Goal: Task Accomplishment & Management: Complete application form

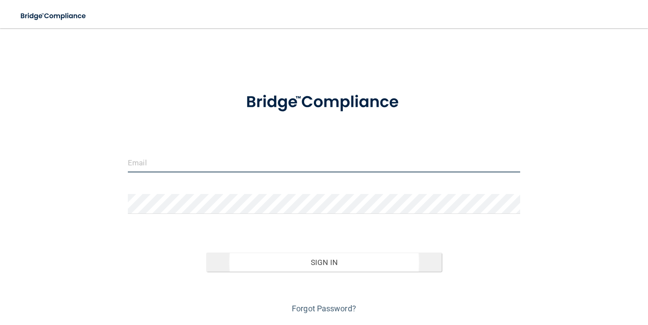
type input "[EMAIL_ADDRESS][DOMAIN_NAME]"
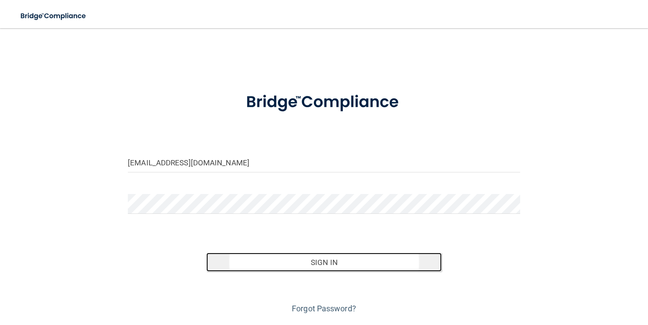
click at [328, 263] on button "Sign In" at bounding box center [323, 261] width 235 height 19
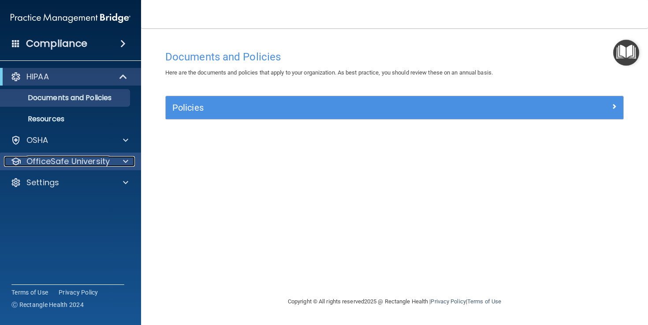
click at [128, 161] on span at bounding box center [125, 161] width 5 height 11
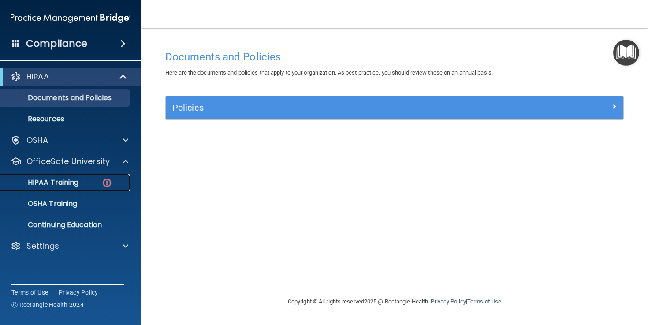
click at [82, 183] on div "HIPAA Training" at bounding box center [66, 182] width 120 height 9
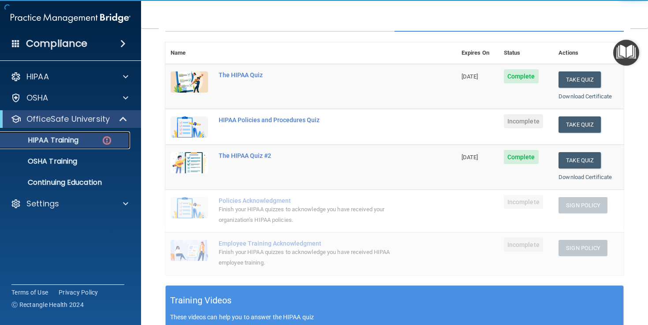
scroll to position [95, 0]
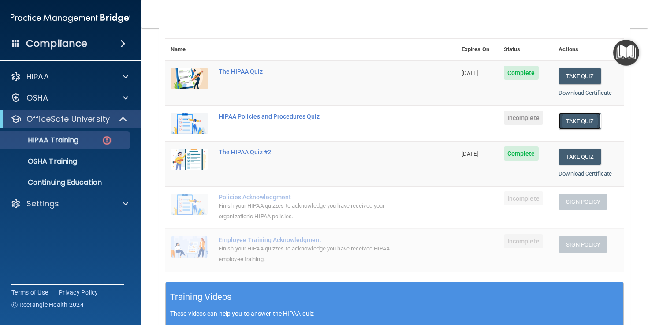
click at [576, 120] on button "Take Quiz" at bounding box center [579, 121] width 42 height 16
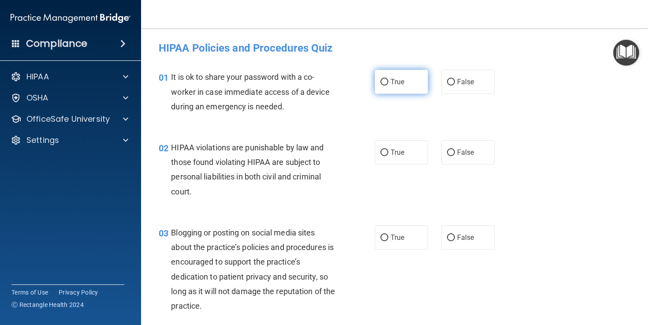
click at [384, 83] on input "True" at bounding box center [384, 82] width 8 height 7
radio input "true"
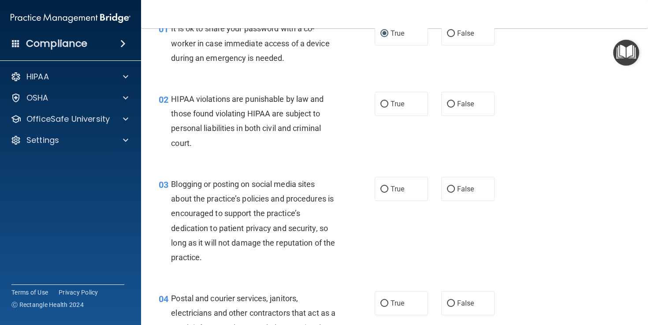
scroll to position [49, 0]
click at [385, 104] on input "True" at bounding box center [384, 103] width 8 height 7
radio input "true"
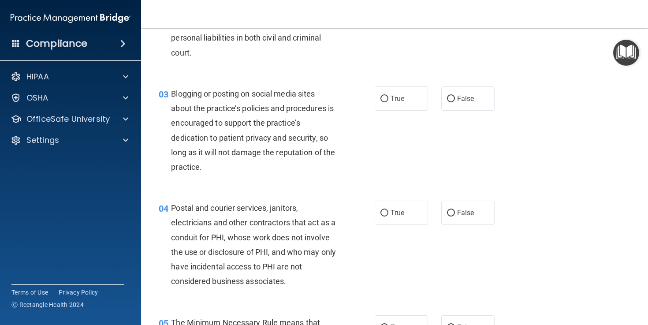
scroll to position [140, 0]
click at [384, 97] on input "True" at bounding box center [384, 98] width 8 height 7
radio input "true"
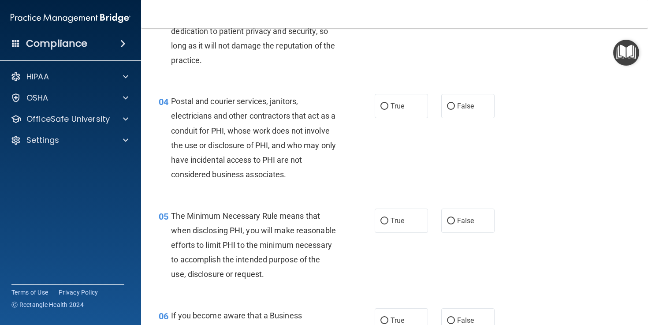
scroll to position [246, 0]
click at [384, 105] on input "True" at bounding box center [384, 105] width 8 height 7
radio input "true"
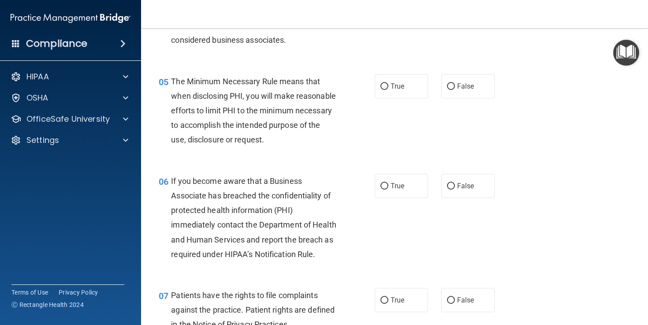
scroll to position [381, 0]
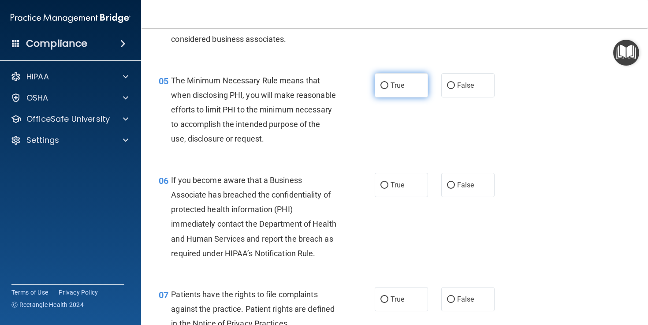
click at [382, 83] on input "True" at bounding box center [384, 85] width 8 height 7
radio input "true"
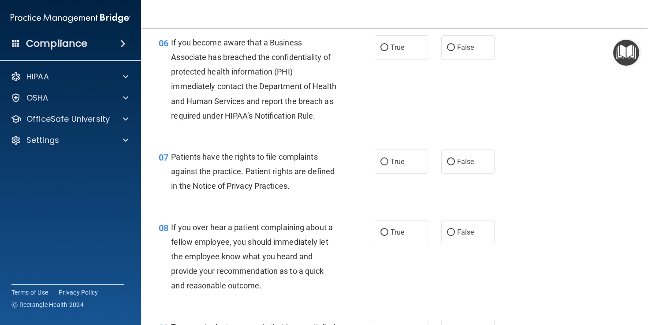
scroll to position [519, 0]
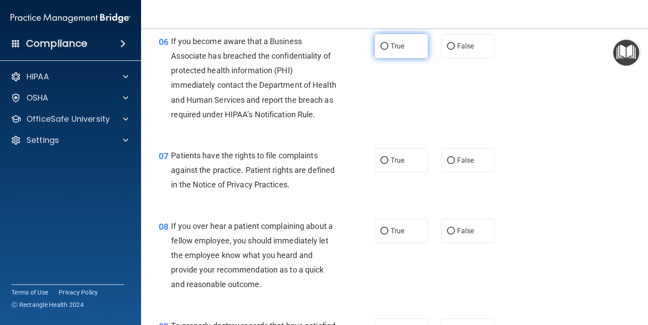
click at [385, 50] on input "True" at bounding box center [384, 46] width 8 height 7
radio input "true"
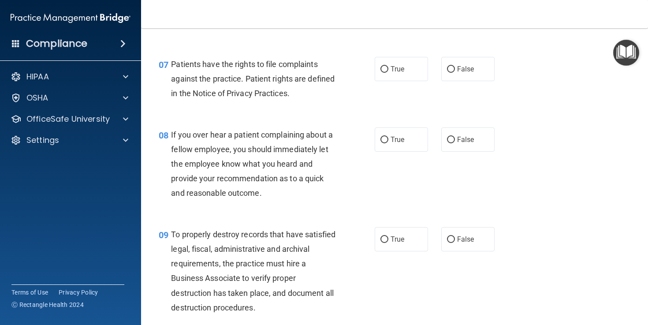
scroll to position [612, 0]
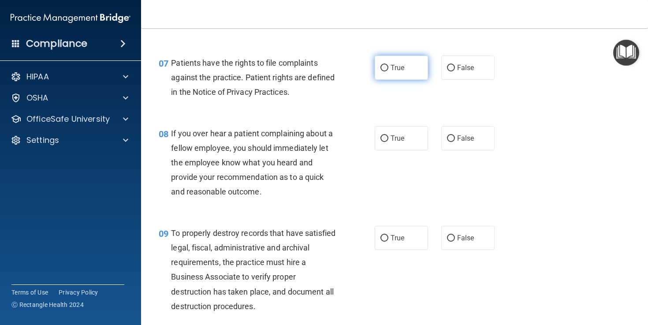
click at [385, 71] on input "True" at bounding box center [384, 68] width 8 height 7
radio input "true"
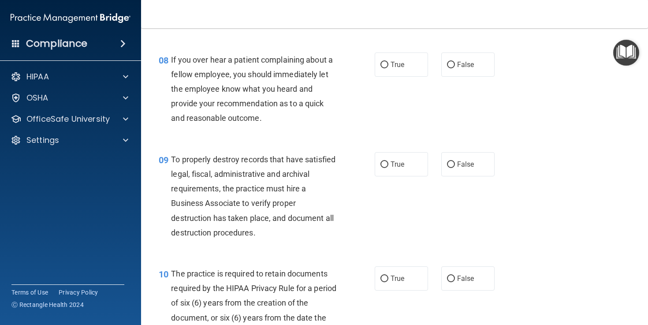
scroll to position [687, 0]
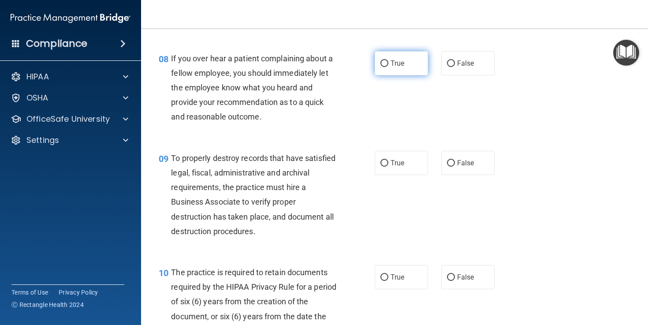
click at [385, 67] on input "True" at bounding box center [384, 63] width 8 height 7
radio input "true"
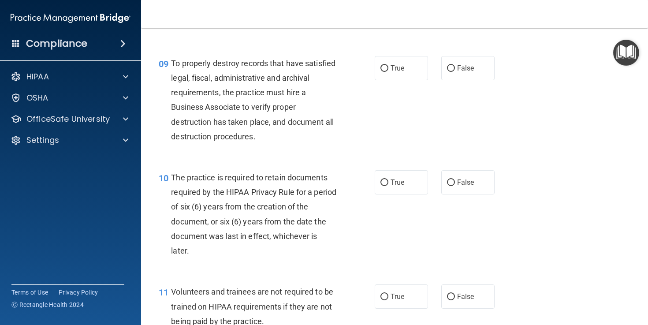
scroll to position [782, 0]
click at [451, 71] on input "False" at bounding box center [451, 68] width 8 height 7
radio input "true"
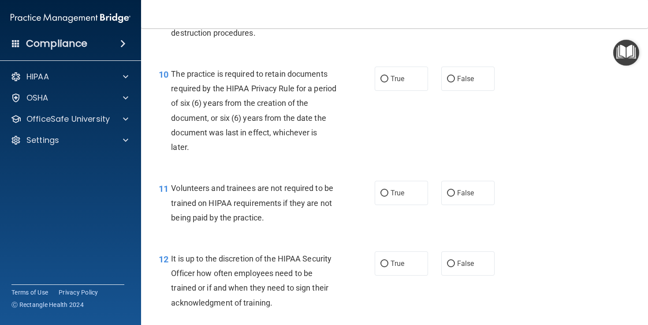
scroll to position [886, 0]
click at [384, 82] on input "True" at bounding box center [384, 78] width 8 height 7
radio input "true"
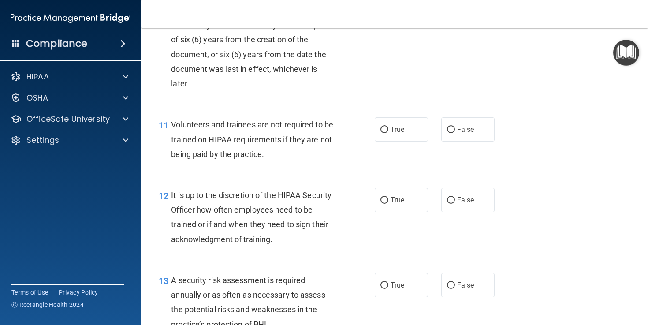
scroll to position [952, 0]
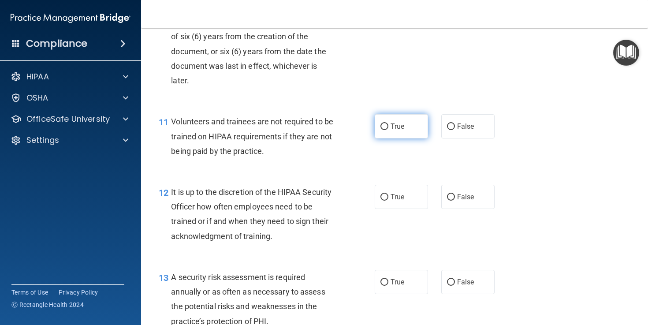
click at [383, 130] on input "True" at bounding box center [384, 126] width 8 height 7
radio input "true"
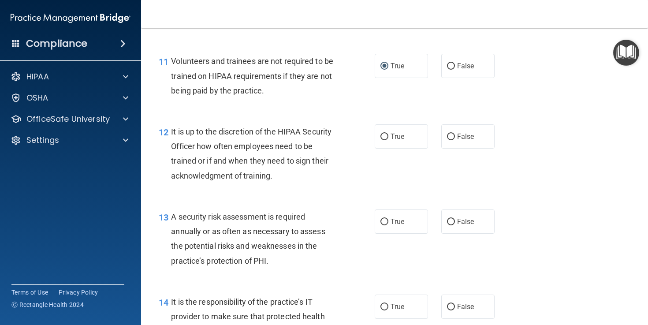
scroll to position [1043, 0]
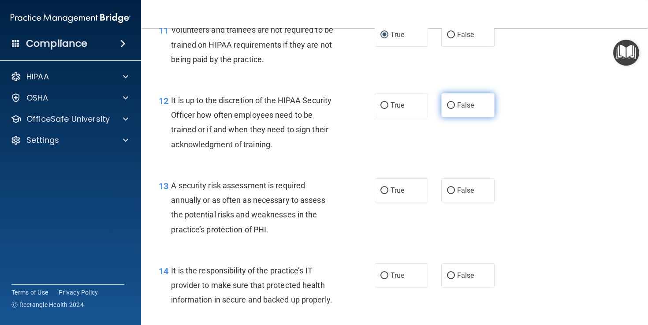
click at [449, 109] on input "False" at bounding box center [451, 105] width 8 height 7
radio input "true"
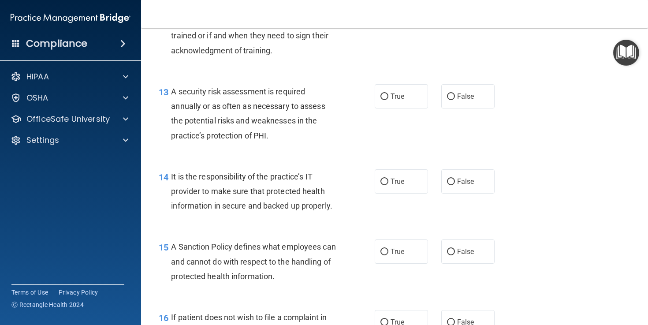
scroll to position [1138, 0]
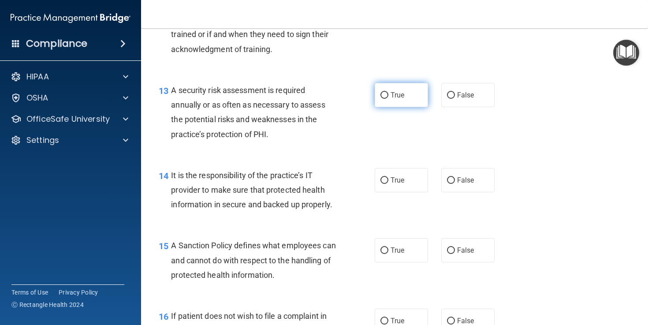
click at [384, 99] on input "True" at bounding box center [384, 95] width 8 height 7
radio input "true"
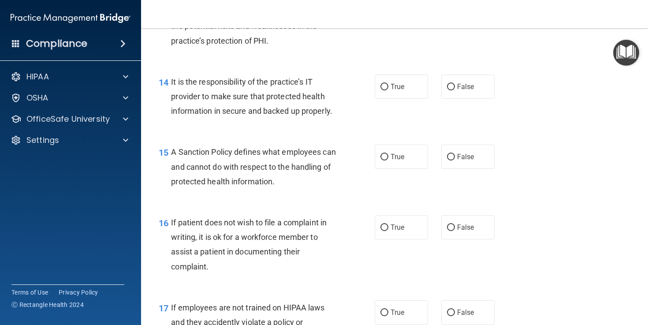
scroll to position [1245, 0]
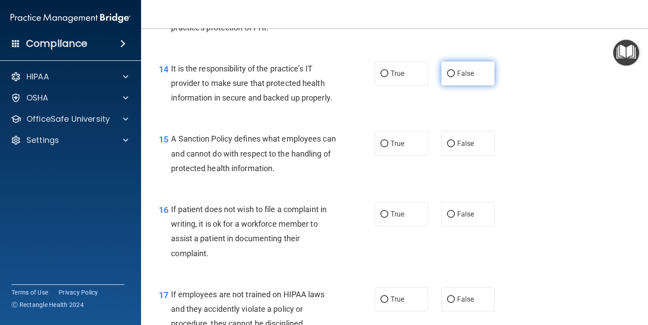
click at [453, 77] on input "False" at bounding box center [451, 73] width 8 height 7
radio input "true"
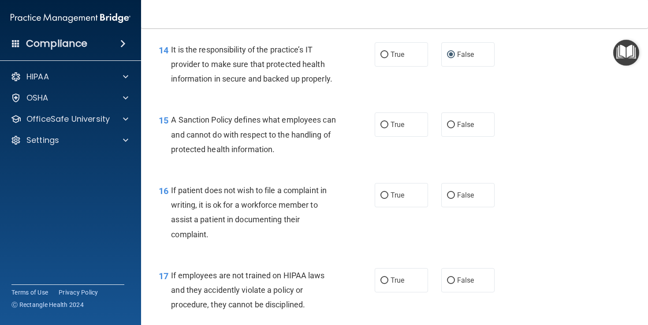
scroll to position [1265, 0]
click at [385, 127] on input "True" at bounding box center [384, 124] width 8 height 7
radio input "true"
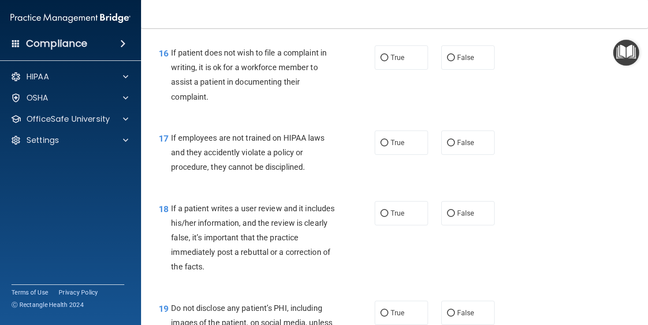
scroll to position [1402, 0]
click at [384, 60] on input "True" at bounding box center [384, 57] width 8 height 7
radio input "true"
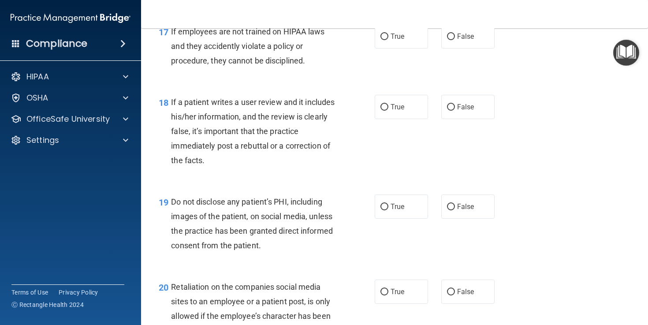
scroll to position [1511, 0]
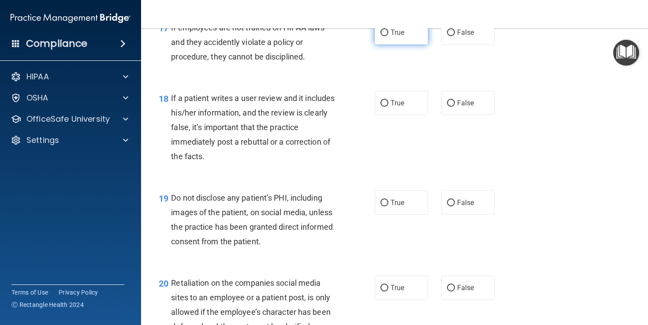
click at [383, 36] on input "True" at bounding box center [384, 33] width 8 height 7
radio input "true"
click at [384, 107] on input "True" at bounding box center [384, 103] width 8 height 7
radio input "true"
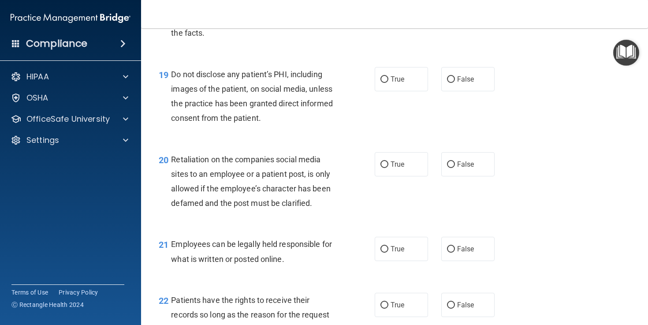
scroll to position [1637, 0]
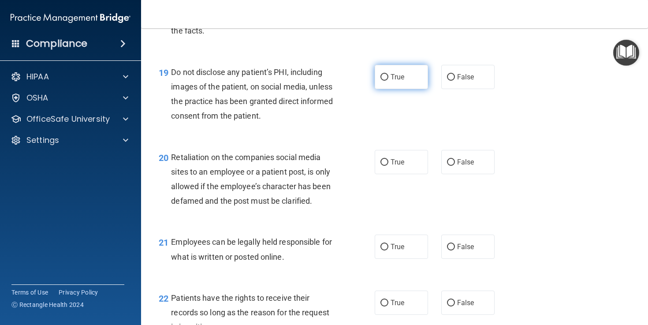
click at [386, 81] on input "True" at bounding box center [384, 77] width 8 height 7
radio input "true"
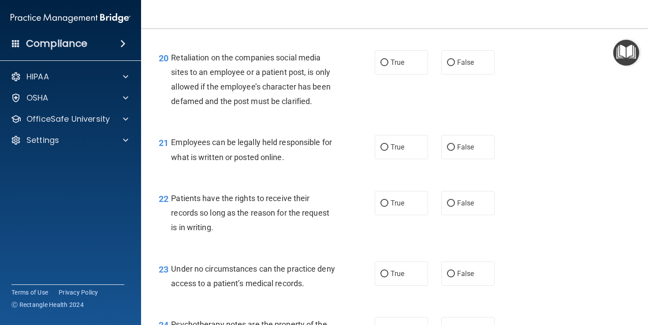
scroll to position [1739, 0]
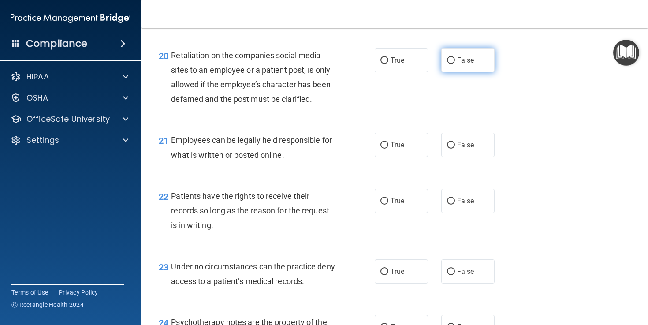
click at [450, 64] on input "False" at bounding box center [451, 60] width 8 height 7
radio input "true"
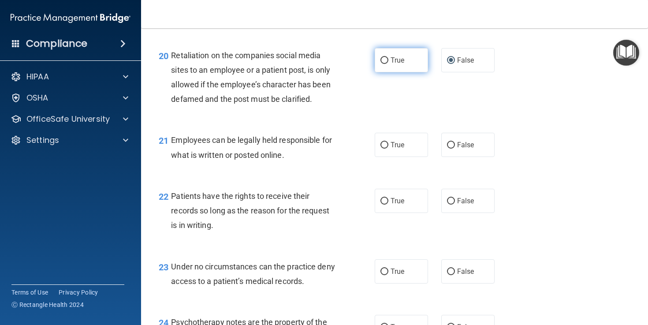
click at [382, 64] on input "True" at bounding box center [384, 60] width 8 height 7
radio input "true"
radio input "false"
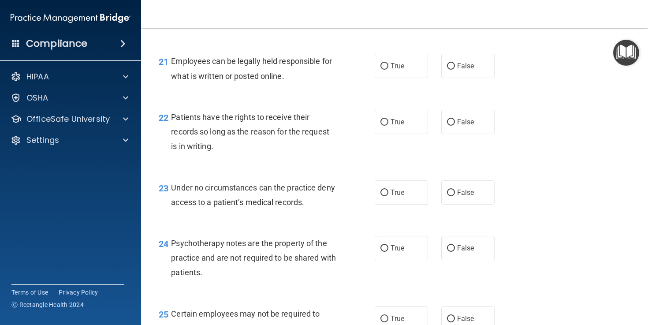
scroll to position [1819, 0]
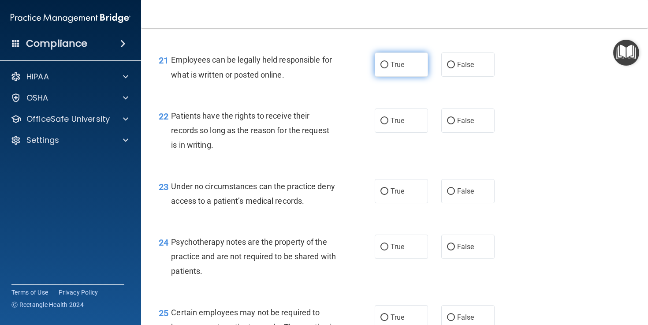
click at [383, 68] on input "True" at bounding box center [384, 65] width 8 height 7
radio input "true"
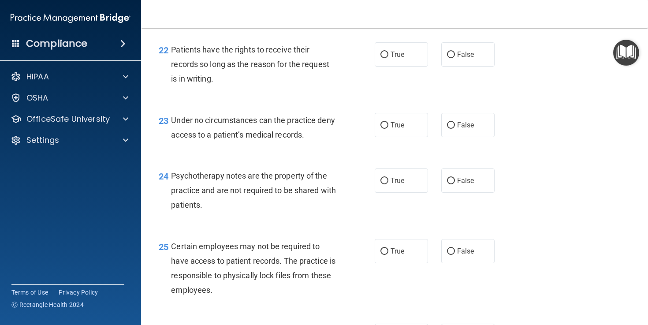
scroll to position [1886, 0]
click at [385, 57] on input "True" at bounding box center [384, 54] width 8 height 7
radio input "true"
click at [451, 57] on input "False" at bounding box center [451, 54] width 8 height 7
radio input "true"
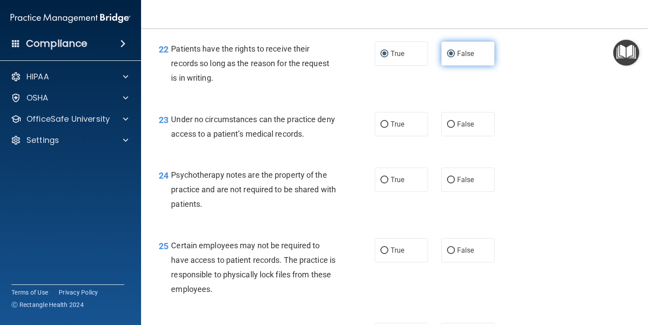
radio input "false"
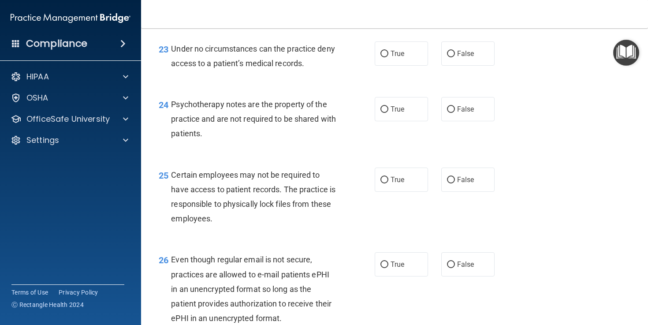
scroll to position [1956, 0]
click at [382, 58] on input "True" at bounding box center [384, 54] width 8 height 7
radio input "true"
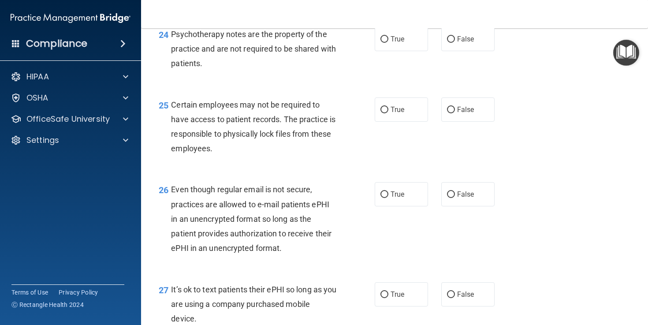
scroll to position [1974, 0]
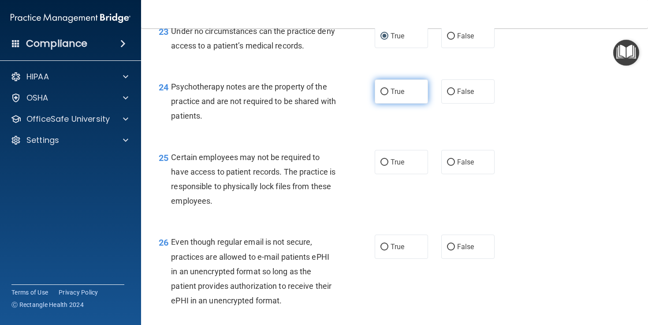
click at [387, 95] on input "True" at bounding box center [384, 92] width 8 height 7
radio input "true"
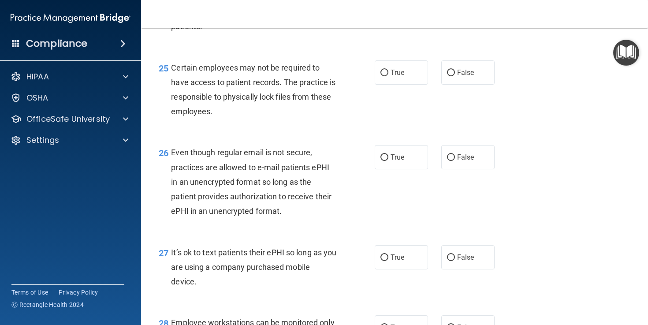
scroll to position [2064, 0]
click at [386, 75] on input "True" at bounding box center [384, 72] width 8 height 7
radio input "true"
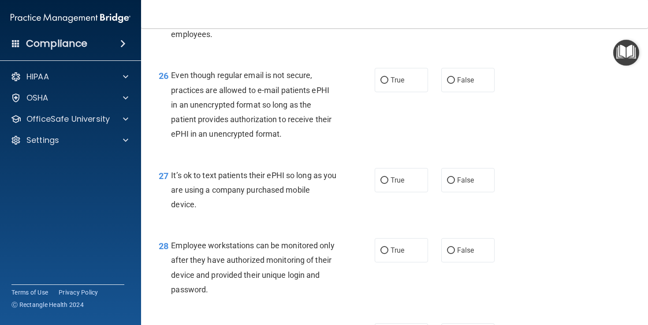
scroll to position [2149, 0]
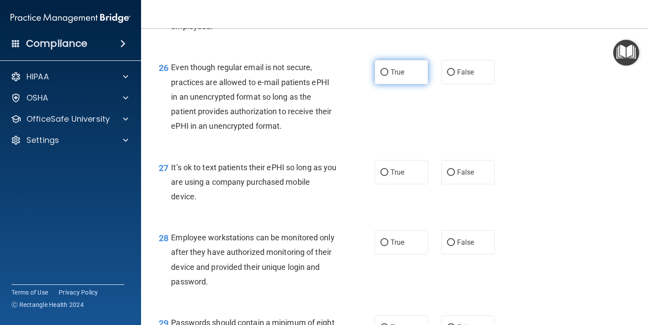
click at [385, 76] on input "True" at bounding box center [384, 72] width 8 height 7
radio input "true"
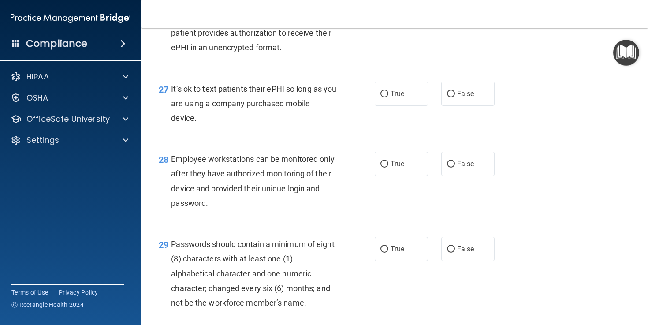
scroll to position [2243, 0]
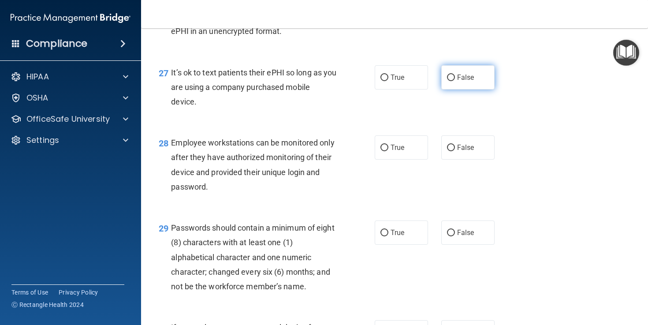
click at [452, 81] on input "False" at bounding box center [451, 77] width 8 height 7
radio input "true"
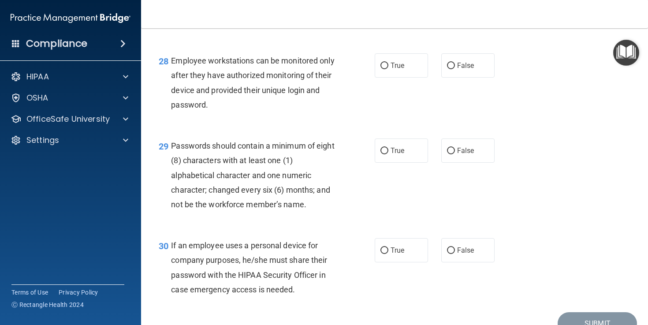
scroll to position [2324, 0]
click at [383, 70] on input "True" at bounding box center [384, 66] width 8 height 7
radio input "true"
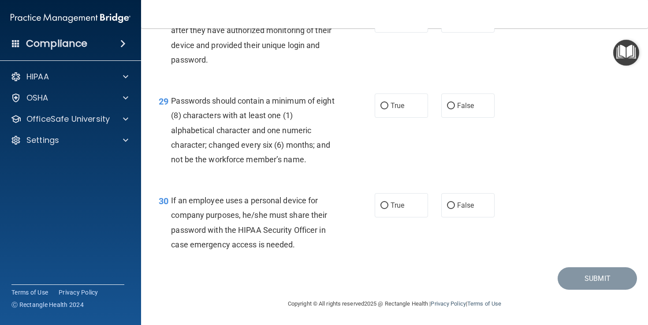
scroll to position [2385, 0]
click at [383, 104] on input "True" at bounding box center [384, 106] width 8 height 7
radio input "true"
click at [450, 204] on input "False" at bounding box center [451, 205] width 8 height 7
radio input "true"
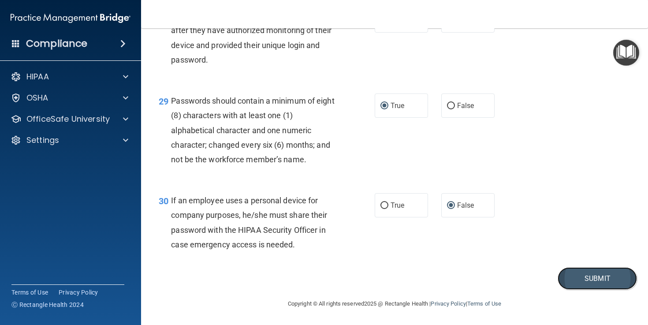
click at [591, 280] on button "Submit" at bounding box center [596, 278] width 79 height 22
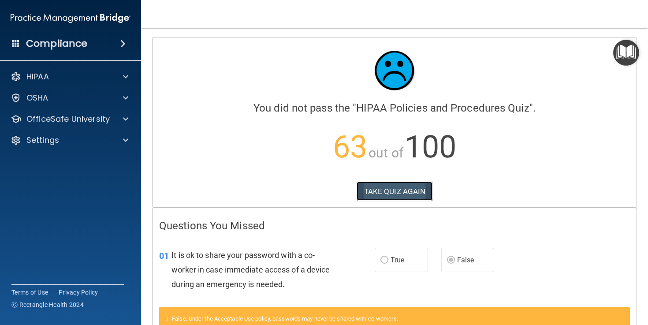
click at [386, 189] on button "TAKE QUIZ AGAIN" at bounding box center [394, 191] width 76 height 19
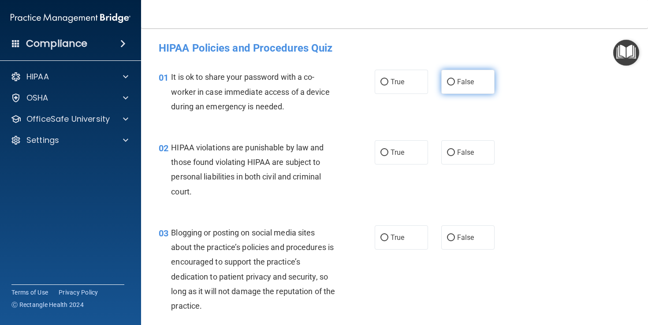
click at [449, 85] on input "False" at bounding box center [451, 82] width 8 height 7
radio input "true"
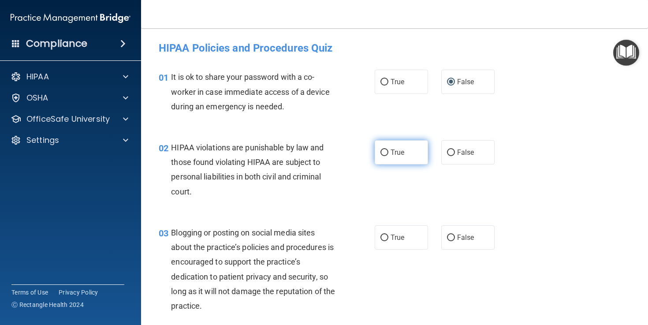
click at [387, 152] on input "True" at bounding box center [384, 152] width 8 height 7
radio input "true"
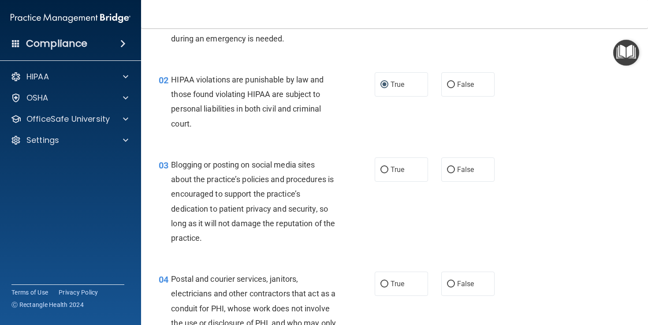
scroll to position [100, 0]
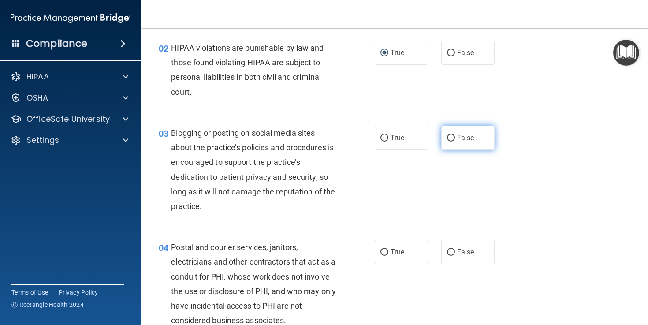
click at [450, 137] on input "False" at bounding box center [451, 138] width 8 height 7
radio input "true"
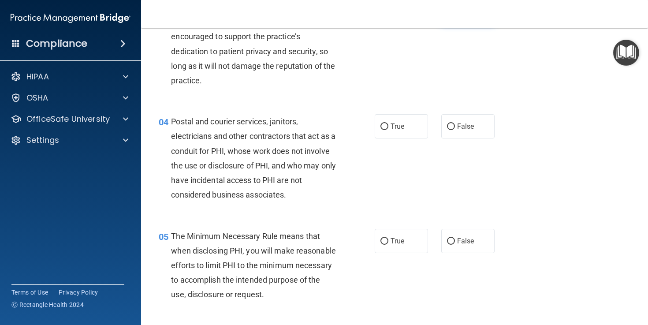
scroll to position [226, 0]
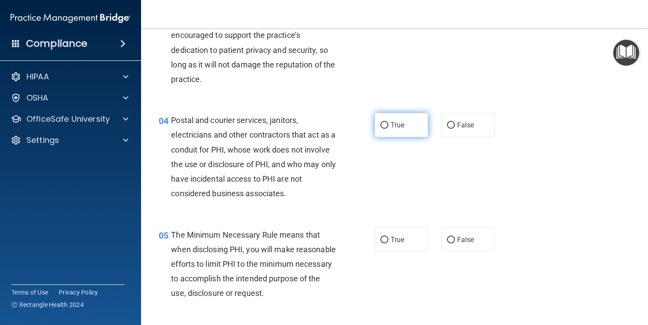
click at [385, 124] on input "True" at bounding box center [384, 125] width 8 height 7
radio input "true"
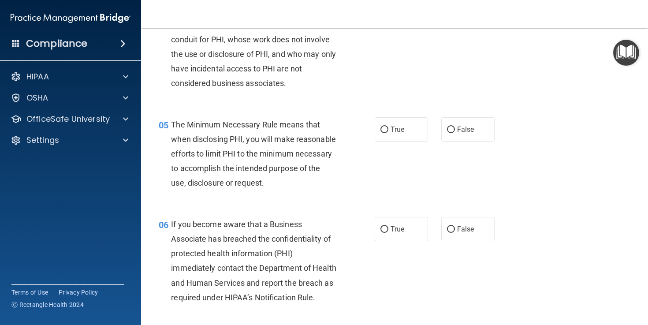
scroll to position [343, 0]
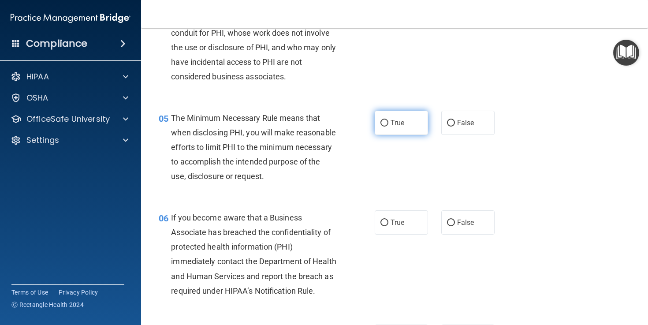
click at [386, 126] on input "True" at bounding box center [384, 123] width 8 height 7
radio input "true"
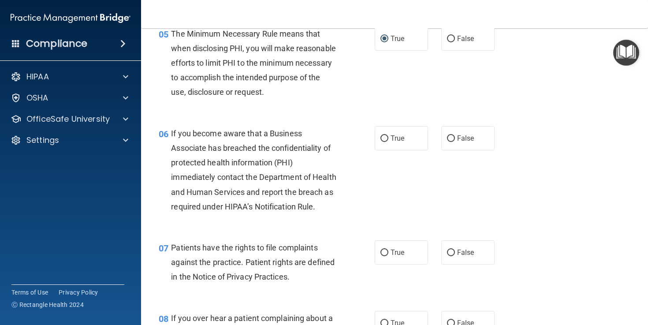
scroll to position [428, 0]
click at [450, 141] on input "False" at bounding box center [451, 138] width 8 height 7
radio input "true"
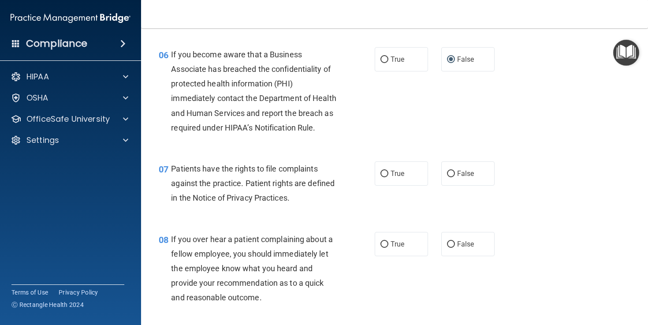
scroll to position [508, 0]
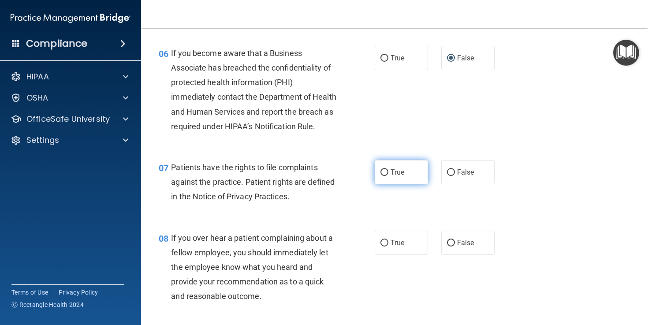
click at [386, 176] on input "True" at bounding box center [384, 172] width 8 height 7
radio input "true"
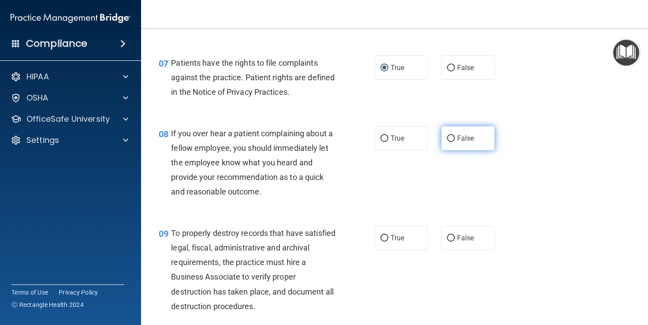
click at [451, 142] on input "False" at bounding box center [451, 138] width 8 height 7
radio input "true"
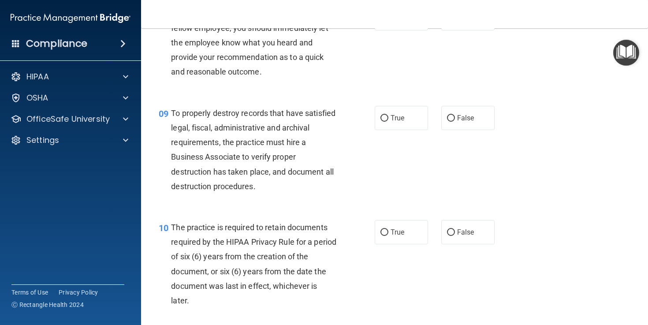
scroll to position [732, 0]
click at [448, 121] on input "False" at bounding box center [451, 118] width 8 height 7
radio input "true"
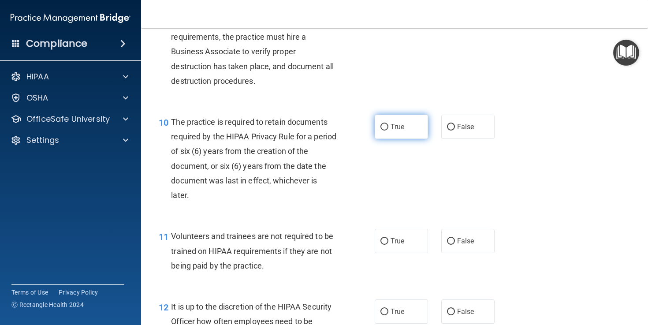
scroll to position [840, 0]
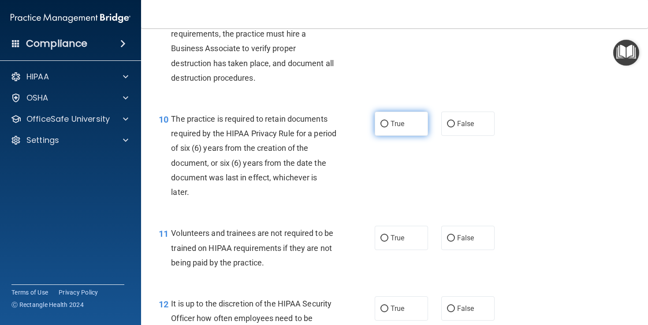
click at [385, 127] on input "True" at bounding box center [384, 124] width 8 height 7
radio input "true"
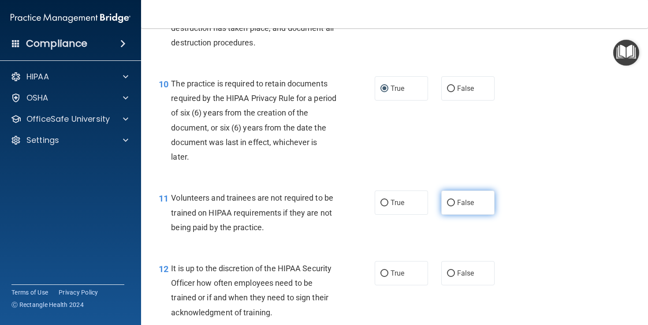
click at [452, 206] on input "False" at bounding box center [451, 203] width 8 height 7
radio input "true"
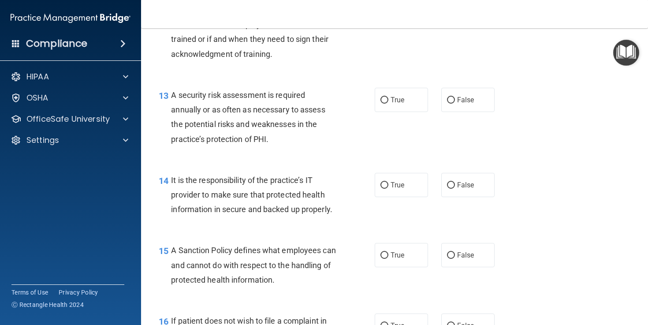
scroll to position [1136, 0]
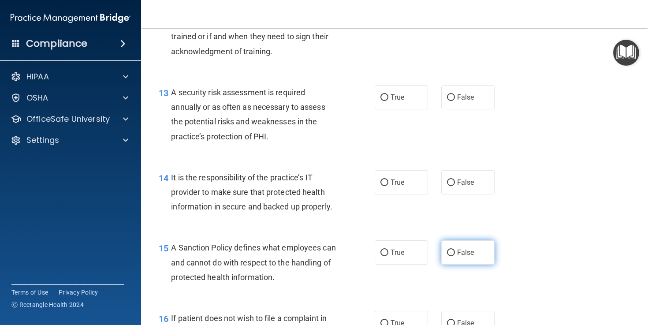
click at [451, 256] on input "False" at bounding box center [451, 252] width 8 height 7
radio input "true"
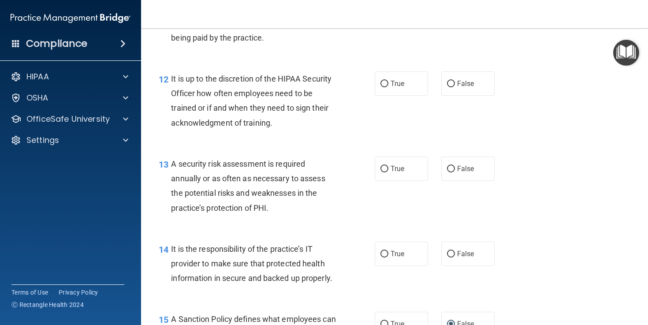
scroll to position [1062, 0]
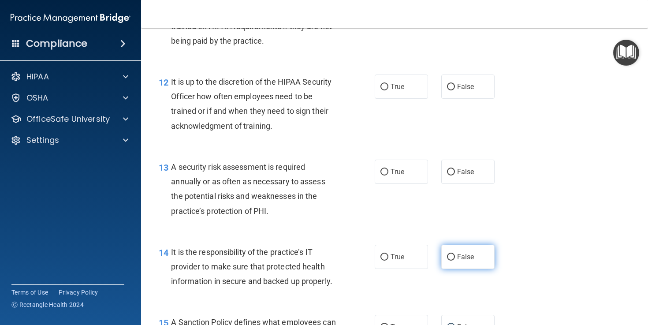
click at [452, 260] on input "False" at bounding box center [451, 257] width 8 height 7
radio input "true"
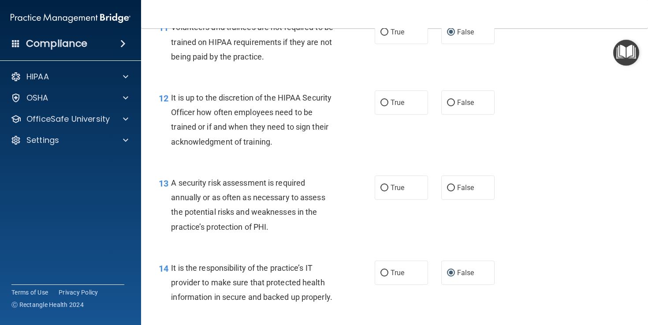
scroll to position [1045, 0]
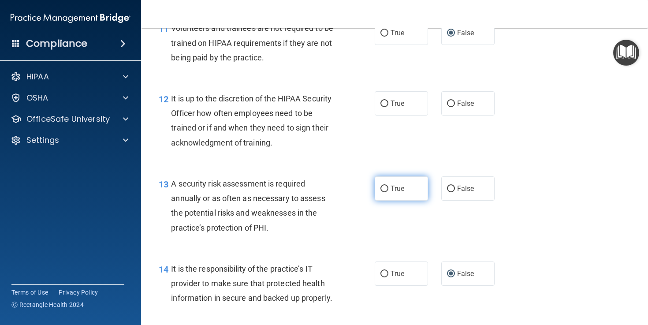
click at [384, 192] on input "True" at bounding box center [384, 188] width 8 height 7
radio input "true"
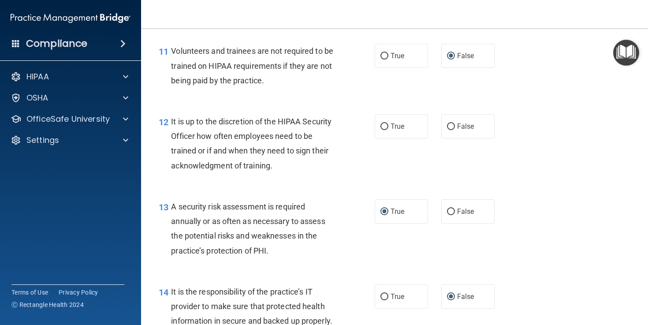
scroll to position [1014, 0]
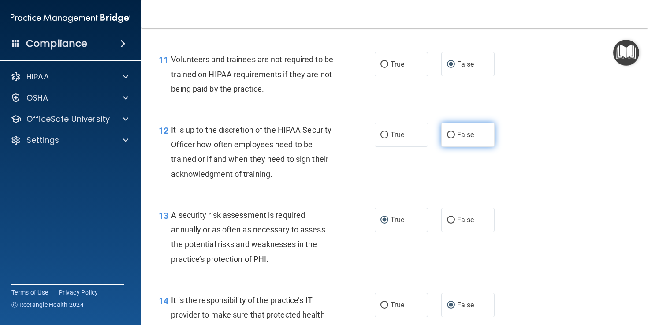
click at [450, 138] on input "False" at bounding box center [451, 135] width 8 height 7
radio input "true"
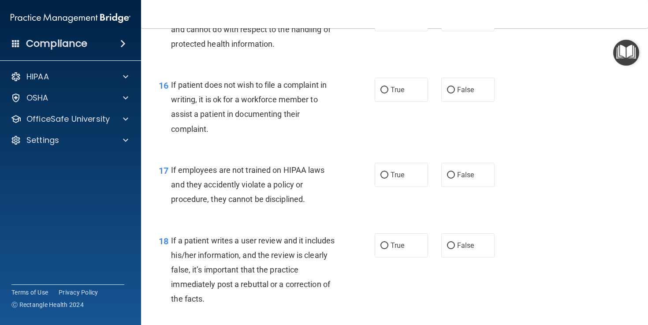
scroll to position [1377, 0]
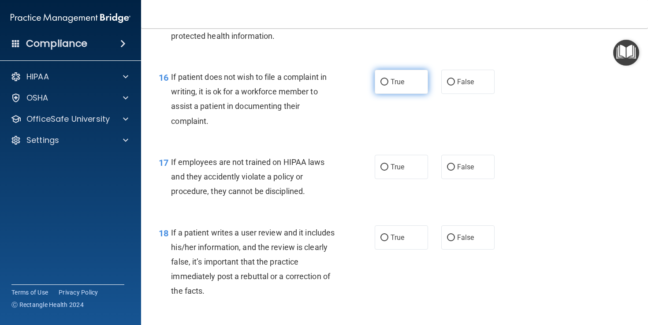
click at [382, 85] on input "True" at bounding box center [384, 82] width 8 height 7
radio input "true"
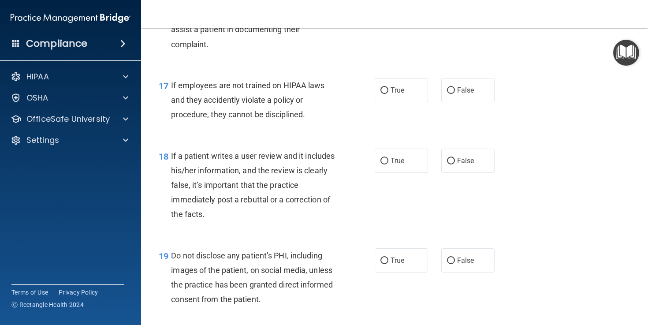
scroll to position [1456, 0]
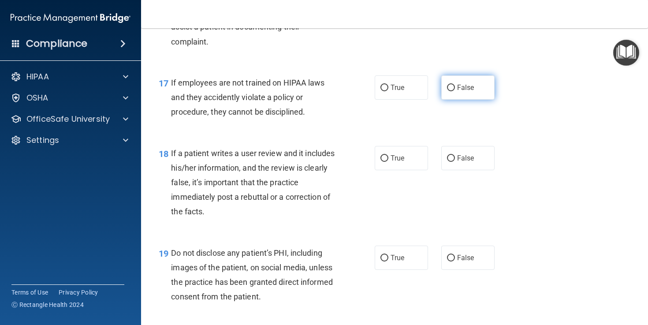
click at [451, 91] on input "False" at bounding box center [451, 88] width 8 height 7
radio input "true"
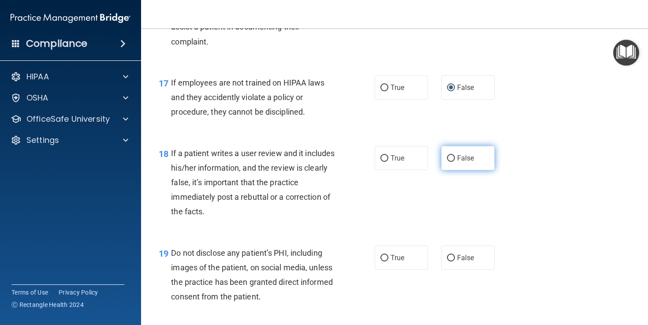
click at [451, 162] on input "False" at bounding box center [451, 158] width 8 height 7
radio input "true"
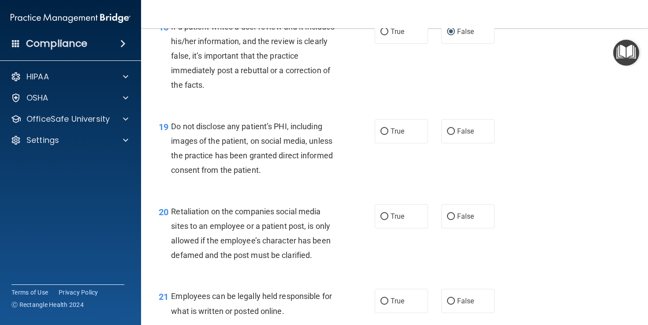
scroll to position [1585, 0]
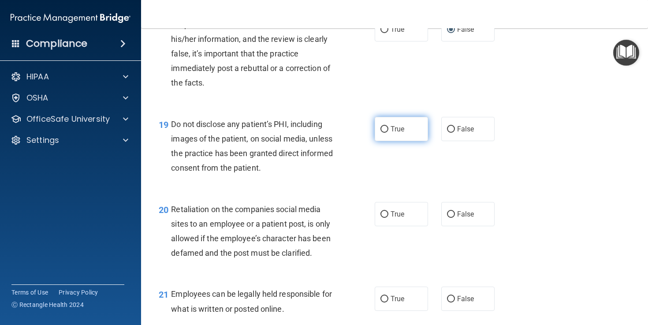
click at [383, 133] on input "True" at bounding box center [384, 129] width 8 height 7
radio input "true"
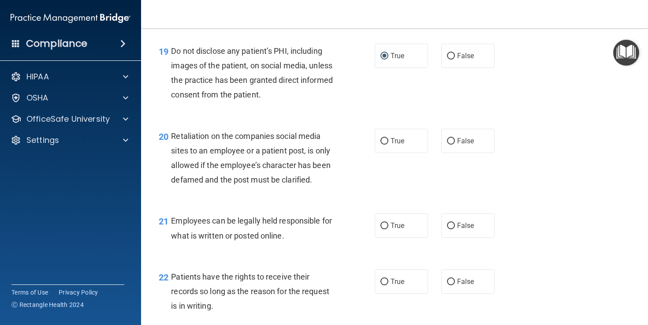
scroll to position [1696, 0]
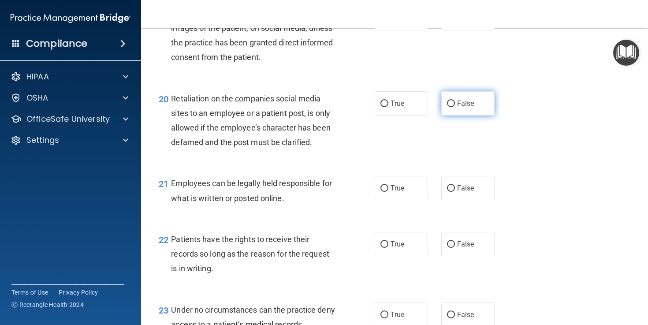
click at [449, 107] on input "False" at bounding box center [451, 103] width 8 height 7
radio input "true"
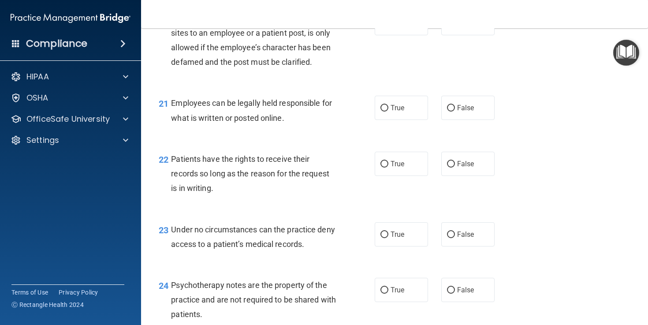
scroll to position [1776, 0]
click at [385, 111] on input "True" at bounding box center [384, 107] width 8 height 7
radio input "true"
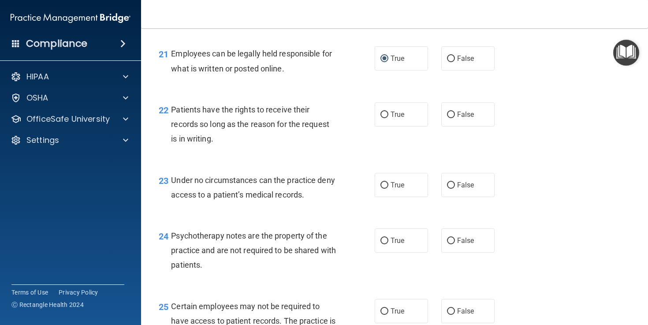
scroll to position [1826, 0]
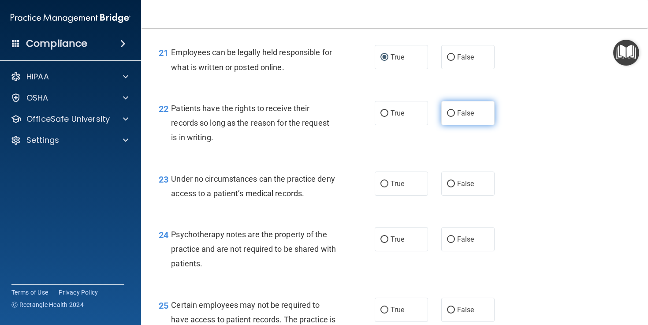
click at [451, 117] on input "False" at bounding box center [451, 113] width 8 height 7
radio input "true"
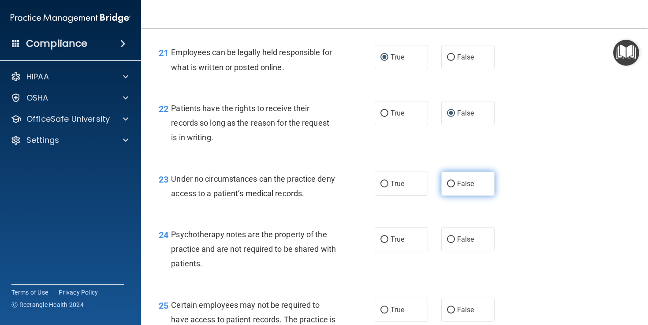
click at [452, 187] on input "False" at bounding box center [451, 184] width 8 height 7
radio input "true"
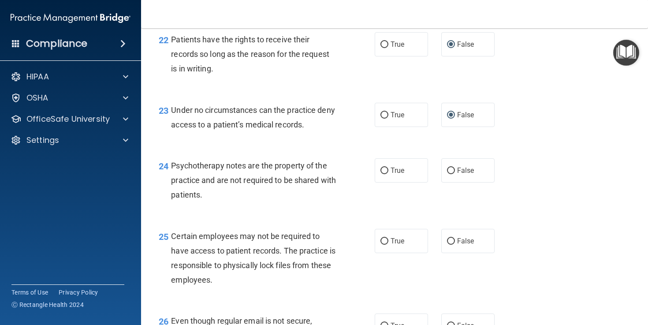
scroll to position [1897, 0]
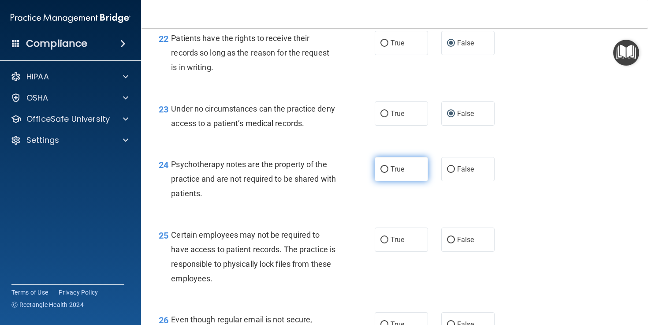
click at [383, 173] on input "True" at bounding box center [384, 169] width 8 height 7
radio input "true"
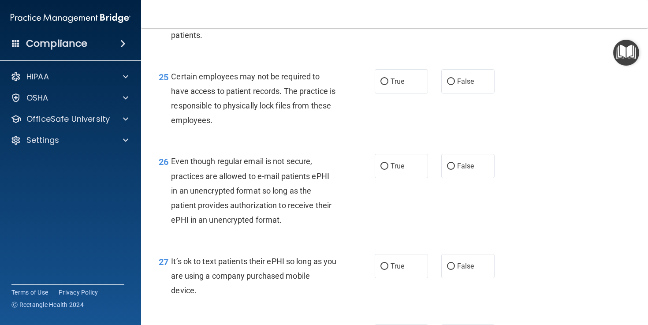
scroll to position [2054, 0]
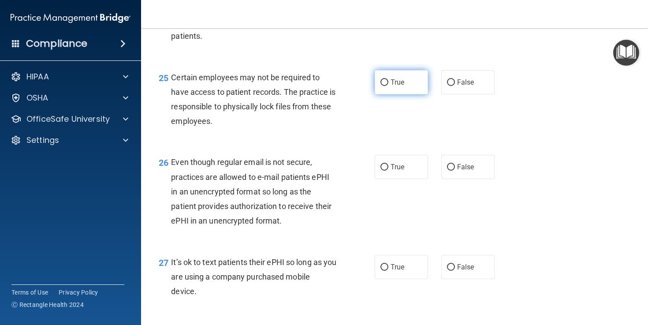
click at [384, 86] on input "True" at bounding box center [384, 82] width 8 height 7
radio input "true"
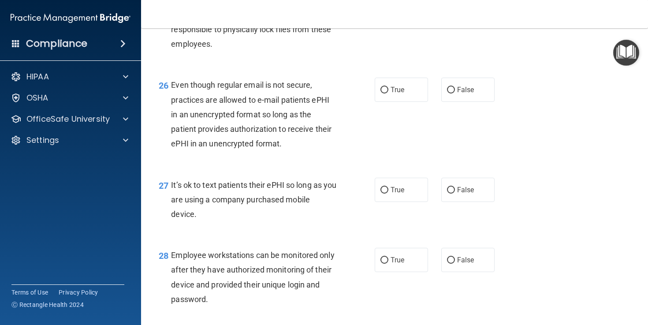
scroll to position [2131, 0]
click at [385, 93] on input "True" at bounding box center [384, 89] width 8 height 7
radio input "true"
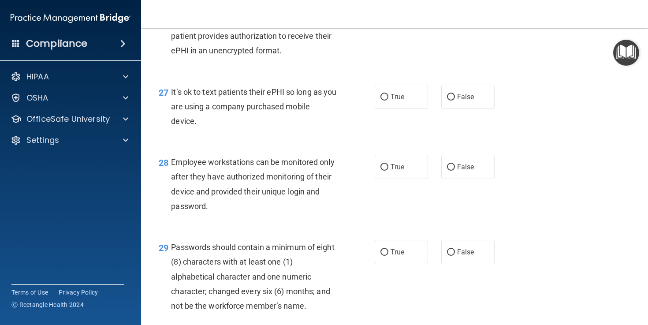
scroll to position [2226, 0]
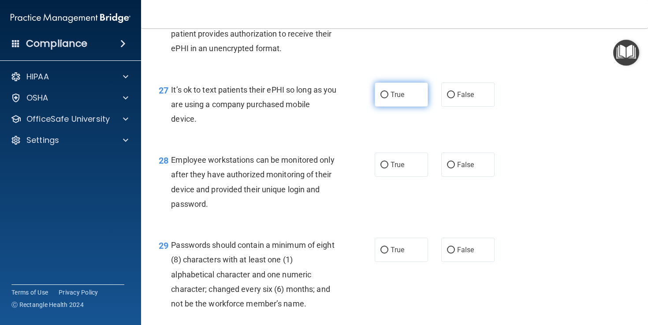
click at [384, 98] on input "True" at bounding box center [384, 95] width 8 height 7
radio input "true"
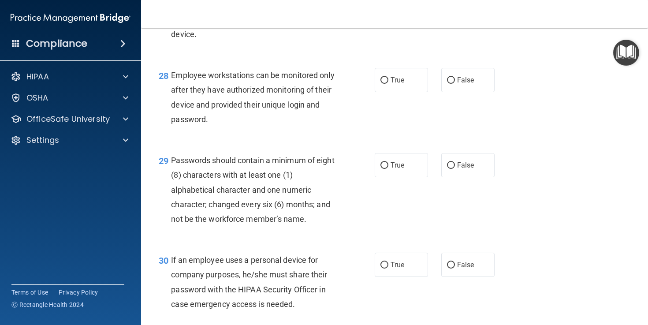
scroll to position [2313, 0]
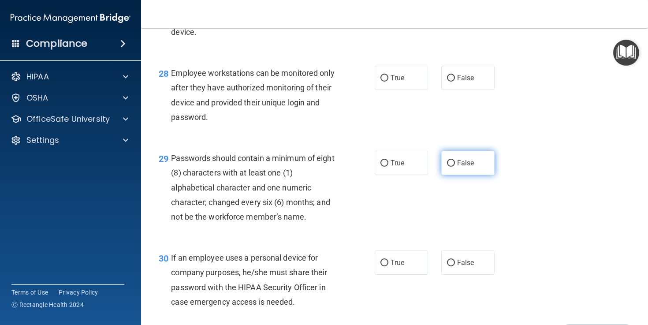
click at [451, 167] on input "False" at bounding box center [451, 163] width 8 height 7
radio input "true"
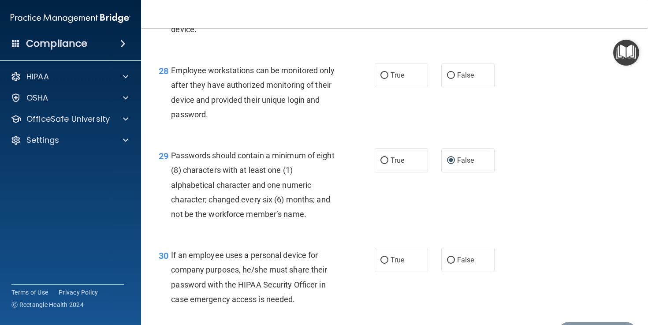
scroll to position [2317, 0]
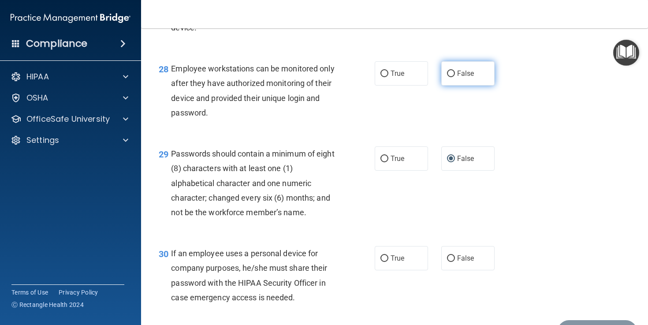
click at [452, 77] on input "False" at bounding box center [451, 73] width 8 height 7
radio input "true"
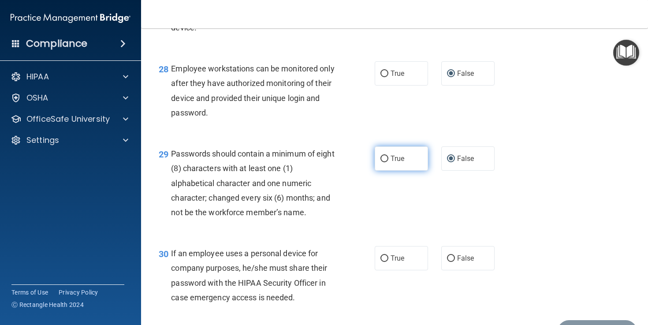
click at [386, 162] on input "True" at bounding box center [384, 159] width 8 height 7
radio input "true"
radio input "false"
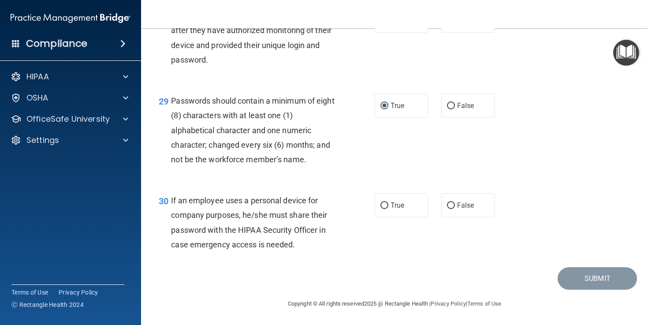
scroll to position [2385, 0]
click at [452, 204] on input "False" at bounding box center [451, 205] width 8 height 7
radio input "true"
click at [603, 277] on button "Submit" at bounding box center [596, 278] width 79 height 22
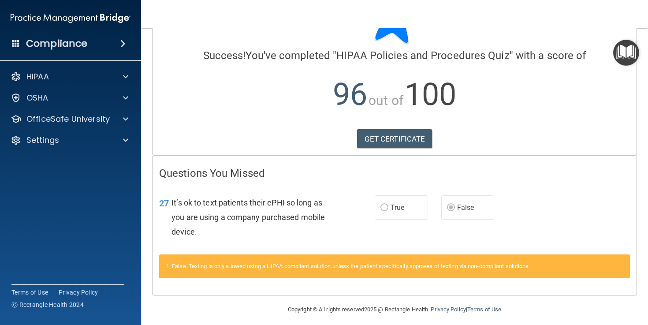
scroll to position [58, 0]
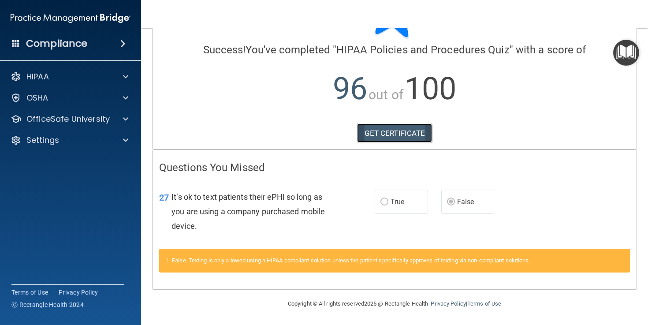
click at [386, 132] on link "GET CERTIFICATE" at bounding box center [394, 132] width 75 height 19
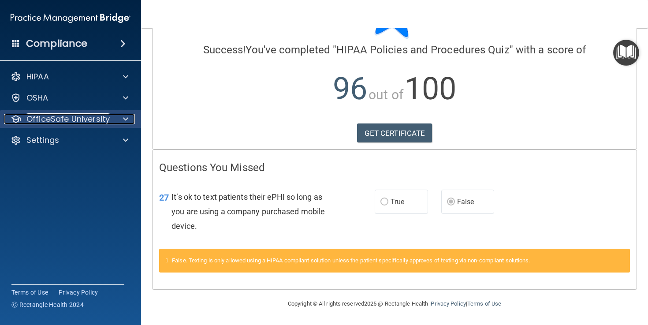
click at [127, 116] on span at bounding box center [125, 119] width 5 height 11
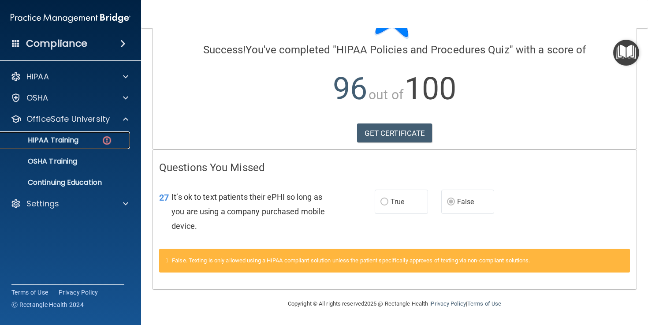
click at [52, 137] on p "HIPAA Training" at bounding box center [42, 140] width 73 height 9
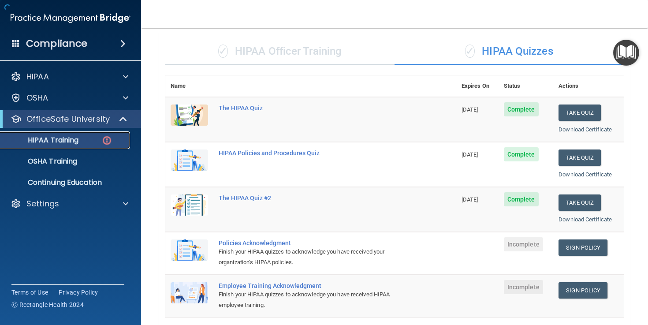
scroll to position [334, 0]
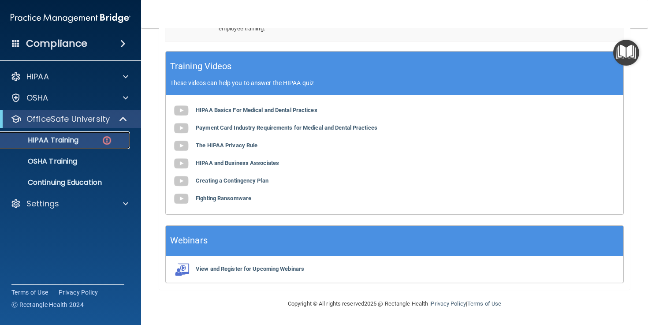
click at [114, 139] on div "HIPAA Training" at bounding box center [66, 140] width 120 height 9
click at [107, 139] on img at bounding box center [106, 140] width 11 height 11
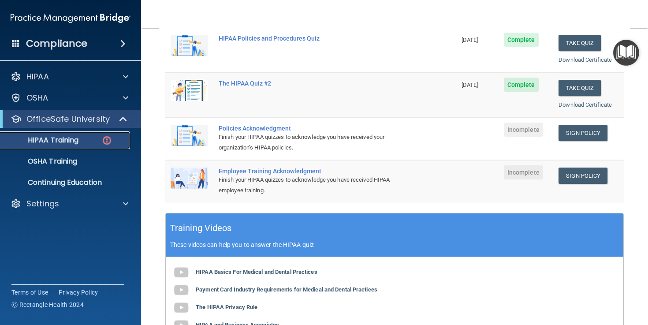
scroll to position [188, 0]
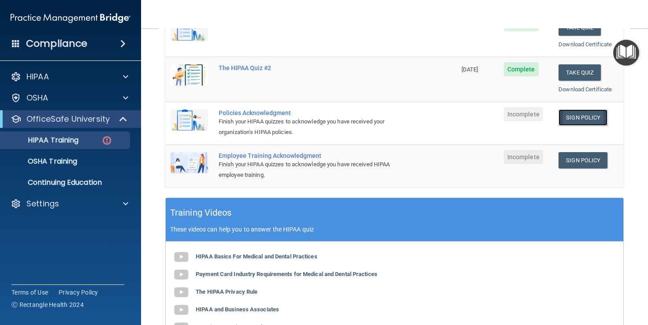
click at [580, 115] on link "Sign Policy" at bounding box center [582, 117] width 49 height 16
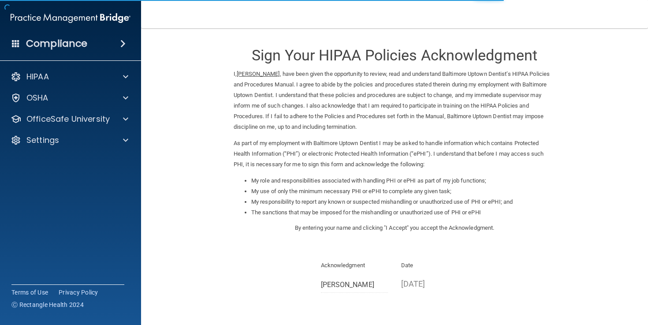
scroll to position [79, 0]
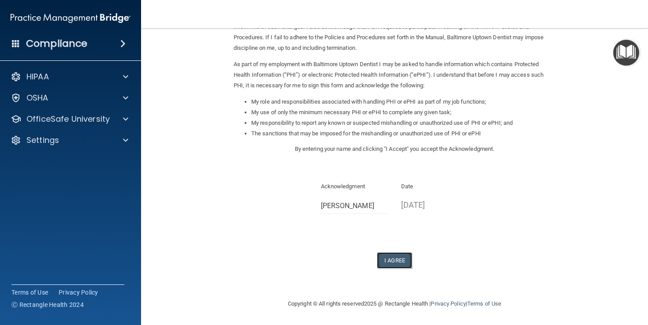
click at [394, 261] on button "I Agree" at bounding box center [394, 260] width 35 height 16
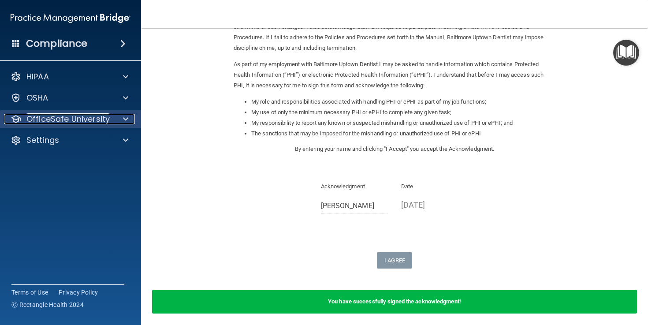
click at [125, 118] on span at bounding box center [125, 119] width 5 height 11
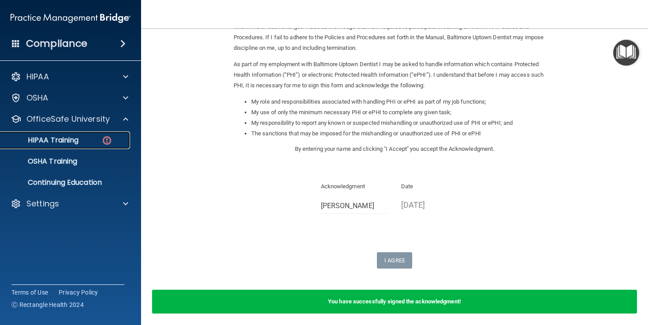
click at [97, 140] on div "HIPAA Training" at bounding box center [66, 140] width 120 height 9
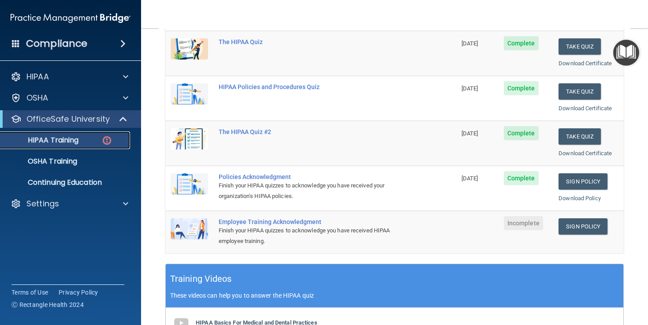
scroll to position [126, 0]
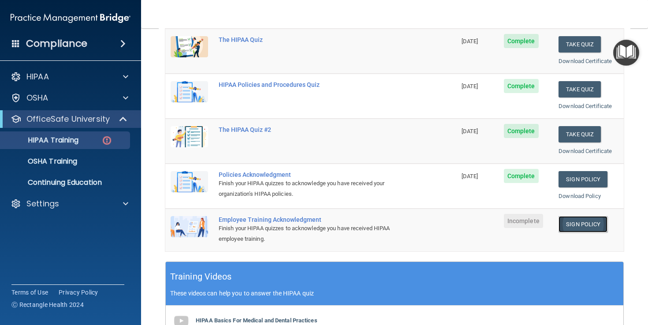
click at [589, 223] on link "Sign Policy" at bounding box center [582, 224] width 49 height 16
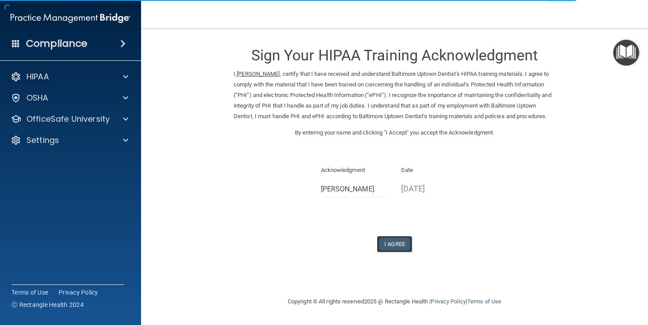
click at [396, 252] on button "I Agree" at bounding box center [394, 244] width 35 height 16
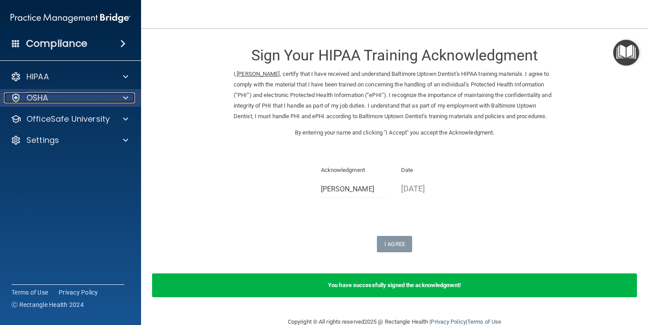
click at [126, 96] on span at bounding box center [125, 98] width 5 height 11
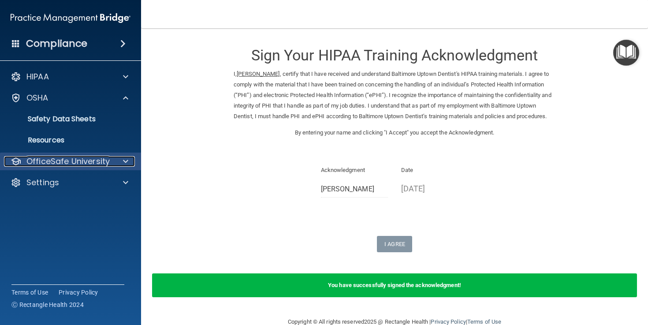
click at [127, 160] on span at bounding box center [125, 161] width 5 height 11
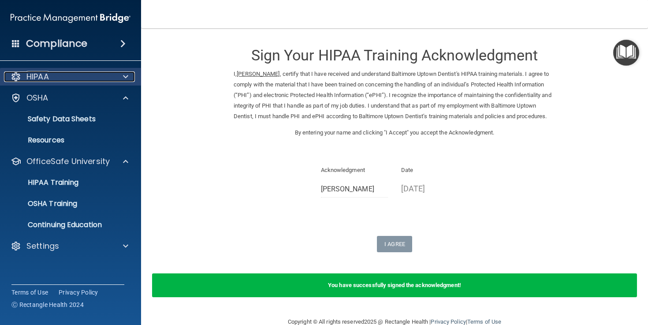
click at [125, 74] on span at bounding box center [125, 76] width 5 height 11
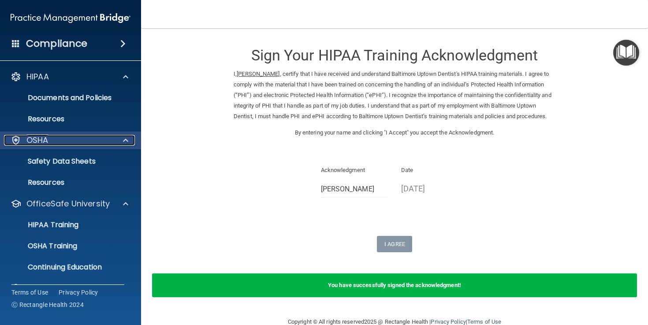
click at [125, 139] on span at bounding box center [125, 140] width 5 height 11
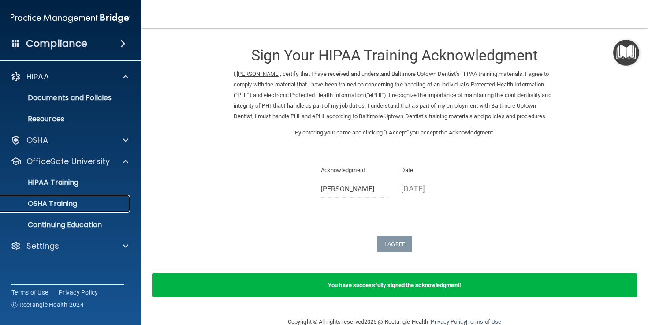
click at [40, 207] on p "OSHA Training" at bounding box center [41, 203] width 71 height 9
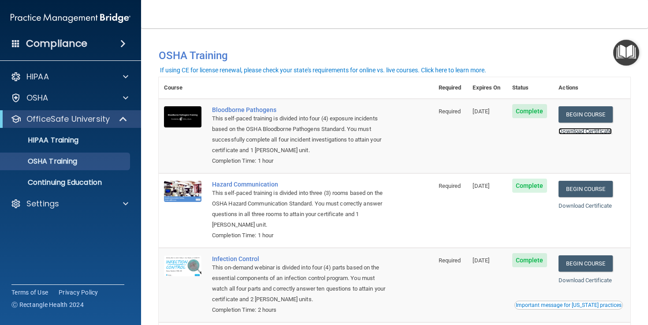
click at [586, 130] on link "Download Certificate" at bounding box center [584, 131] width 53 height 7
click at [581, 205] on link "Download Certificate" at bounding box center [584, 205] width 53 height 7
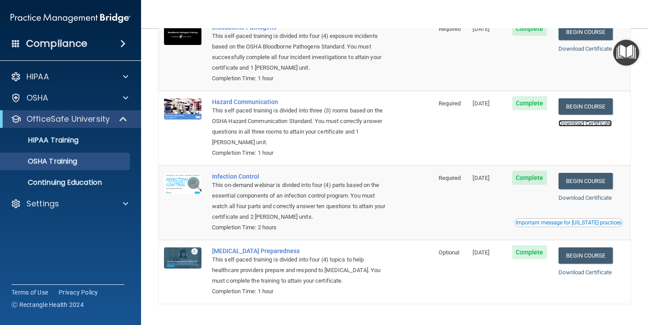
scroll to position [83, 0]
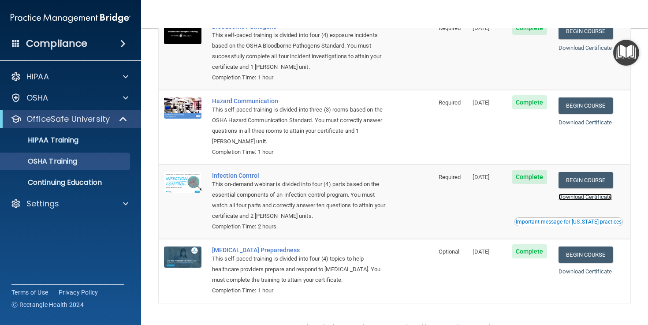
click at [590, 196] on link "Download Certificate" at bounding box center [584, 196] width 53 height 7
click at [576, 270] on link "Download Certificate" at bounding box center [584, 271] width 53 height 7
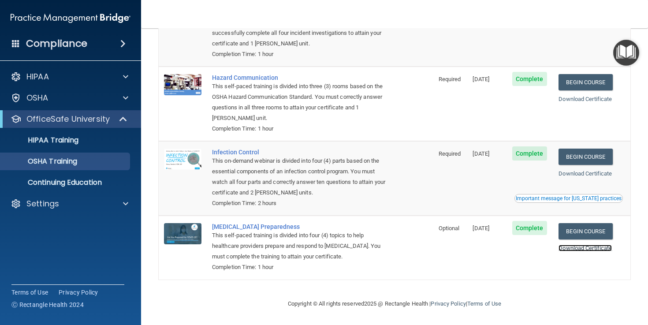
scroll to position [74, 0]
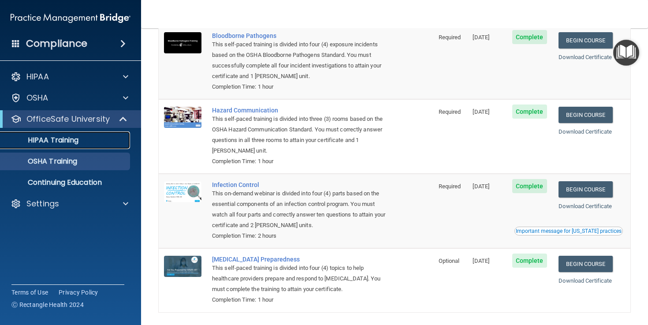
click at [72, 142] on p "HIPAA Training" at bounding box center [42, 140] width 73 height 9
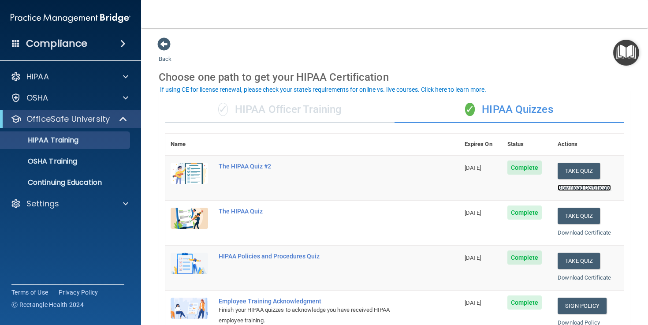
click at [582, 188] on link "Download Certificate" at bounding box center [583, 187] width 53 height 7
click at [587, 232] on link "Download Certificate" at bounding box center [583, 232] width 53 height 7
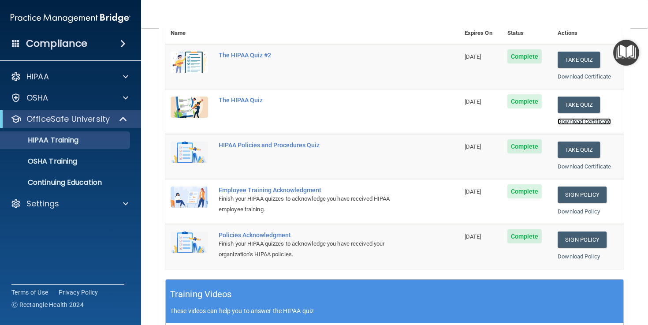
scroll to position [112, 0]
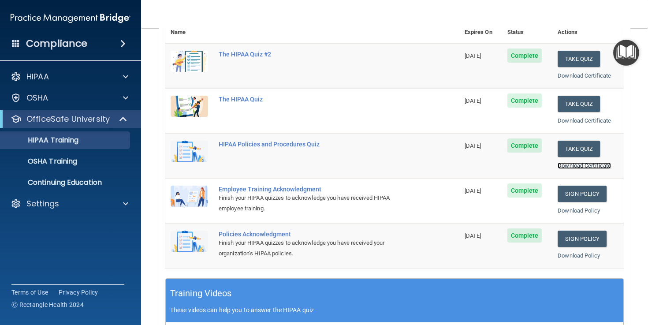
click at [579, 165] on link "Download Certificate" at bounding box center [583, 165] width 53 height 7
click at [581, 209] on link "Download Policy" at bounding box center [578, 210] width 42 height 7
click at [574, 255] on link "Download Policy" at bounding box center [578, 255] width 42 height 7
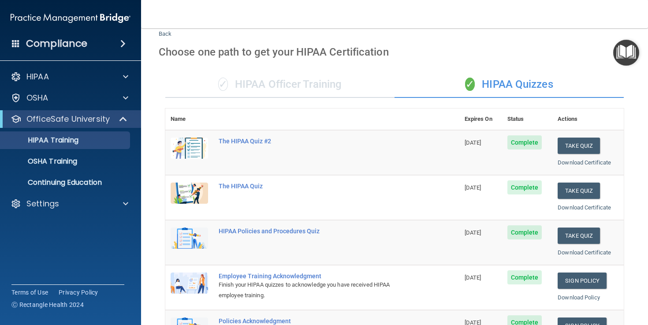
scroll to position [0, 0]
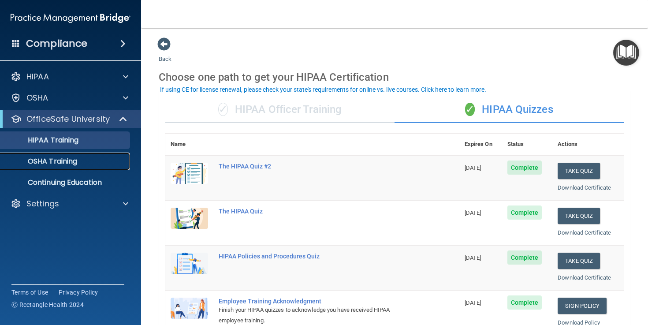
click at [44, 162] on p "OSHA Training" at bounding box center [41, 161] width 71 height 9
